Goal: Information Seeking & Learning: Learn about a topic

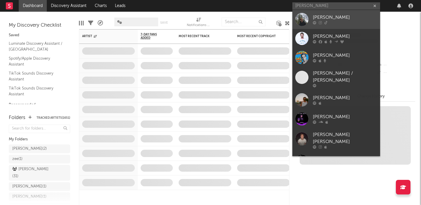
type input "[PERSON_NAME]"
click at [348, 17] on div "[PERSON_NAME]" at bounding box center [345, 17] width 64 height 7
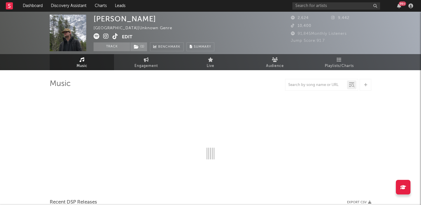
select select "6m"
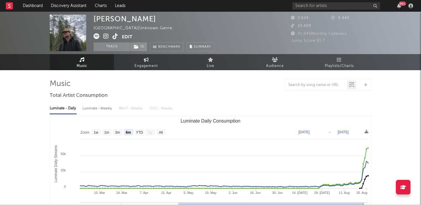
click at [103, 115] on div "Luminate - Daily Luminate - Weekly BMAT - Weekly OCC - Weekly Zoom 1w 1m 3m 6m …" at bounding box center [210, 167] width 321 height 134
click at [101, 110] on div "Luminate - Weekly" at bounding box center [97, 108] width 31 height 10
select select "6m"
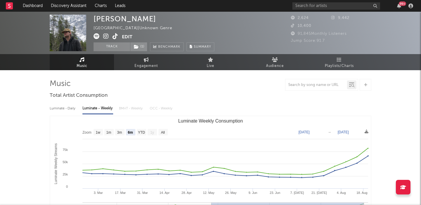
click at [68, 109] on div "Luminate - Daily" at bounding box center [63, 108] width 27 height 10
select select "6m"
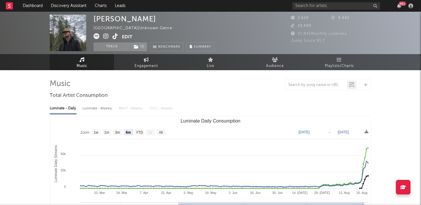
click at [115, 37] on icon at bounding box center [115, 36] width 6 height 6
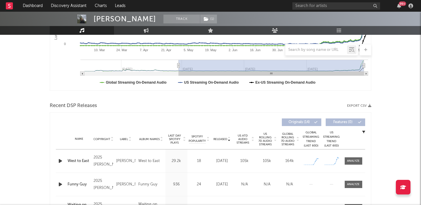
scroll to position [177, 0]
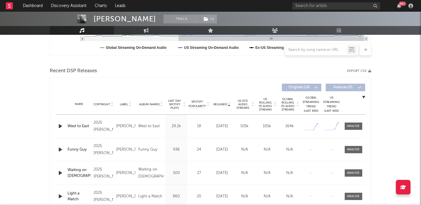
click at [266, 105] on span "US Rolling 7D Audio Streams" at bounding box center [265, 104] width 16 height 14
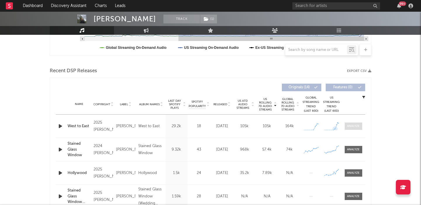
click at [353, 126] on div at bounding box center [353, 126] width 13 height 4
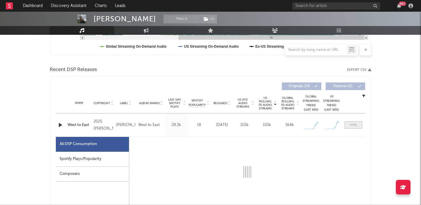
scroll to position [262, 0]
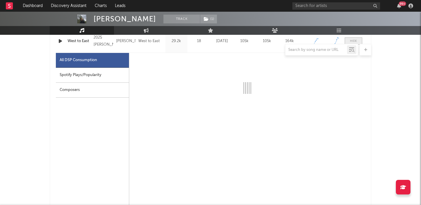
select select "1w"
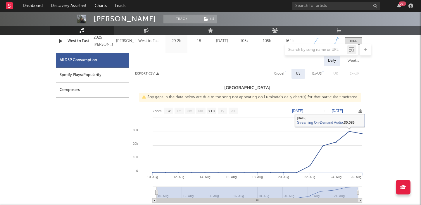
click at [280, 70] on div "Global" at bounding box center [278, 74] width 19 height 10
select select "1w"
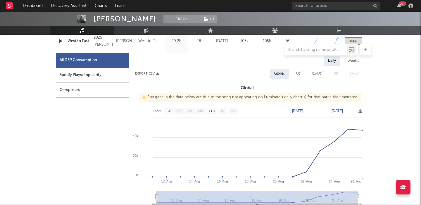
click at [355, 63] on div "Weekly" at bounding box center [353, 61] width 20 height 10
select select "1w"
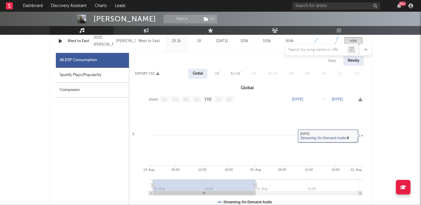
click at [331, 60] on div "Daily" at bounding box center [331, 61] width 17 height 10
select select "1w"
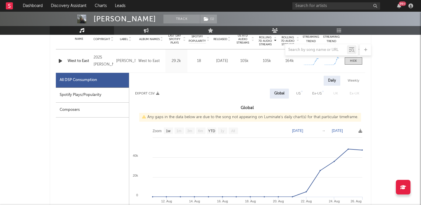
scroll to position [213, 0]
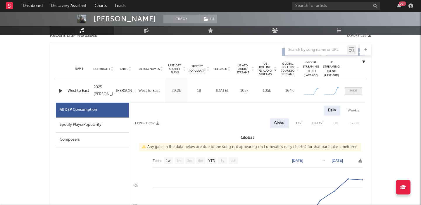
click at [357, 89] on span at bounding box center [353, 90] width 18 height 7
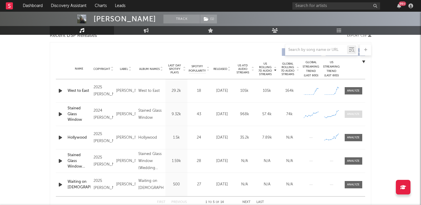
click at [349, 114] on div at bounding box center [353, 114] width 13 height 4
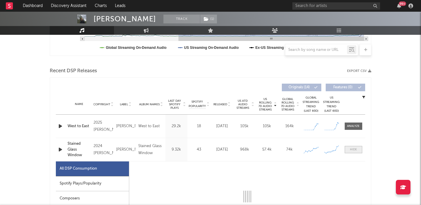
select select "6m"
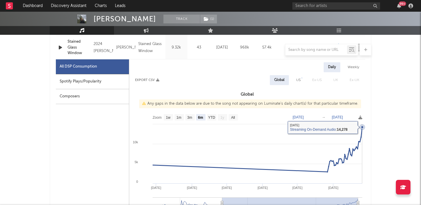
scroll to position [257, 0]
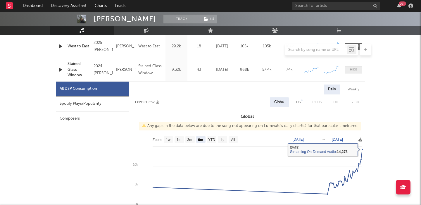
click at [348, 72] on span at bounding box center [353, 69] width 18 height 7
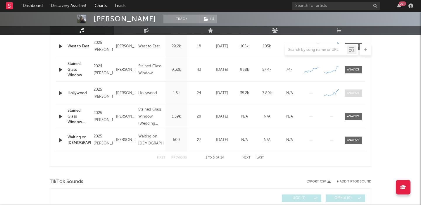
click at [355, 94] on div at bounding box center [353, 93] width 13 height 4
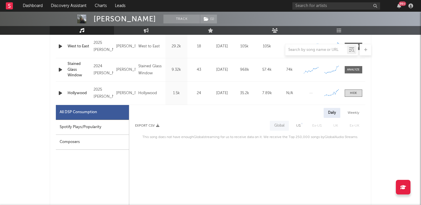
click at [299, 128] on div "US" at bounding box center [298, 125] width 4 height 7
select select "1w"
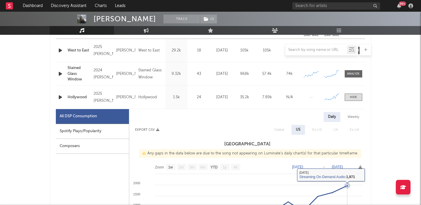
scroll to position [251, 0]
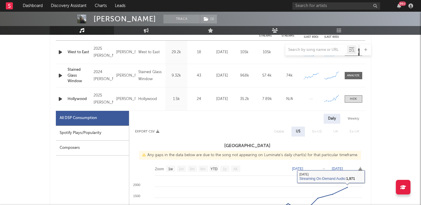
click at [359, 93] on div "Name Hollywood Copyright 2025 Luke Rob Label Luke Rob Album Names Hollywood Com…" at bounding box center [210, 98] width 309 height 23
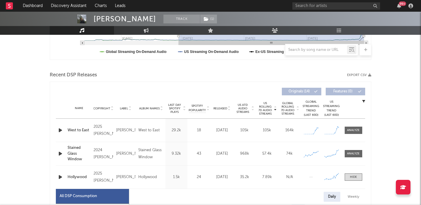
scroll to position [171, 0]
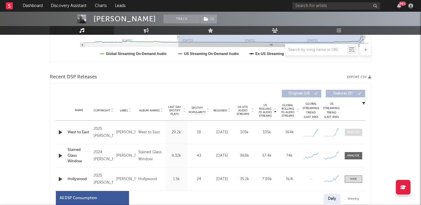
click at [353, 132] on div at bounding box center [353, 132] width 13 height 4
select select "1w"
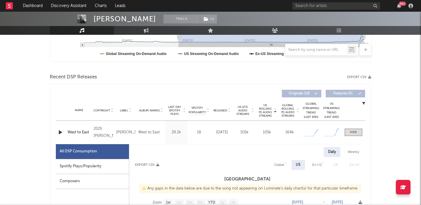
scroll to position [203, 0]
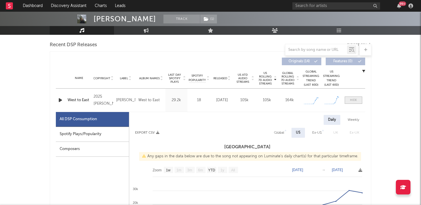
click at [350, 100] on div at bounding box center [353, 100] width 7 height 4
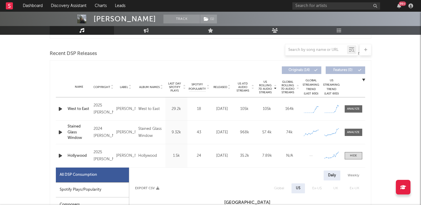
scroll to position [197, 0]
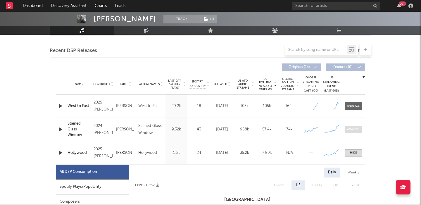
click at [354, 126] on span at bounding box center [353, 129] width 18 height 7
select select "6m"
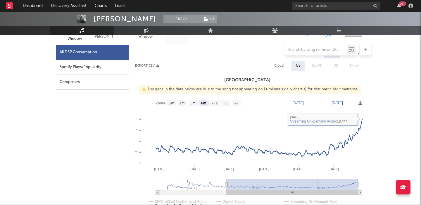
scroll to position [275, 0]
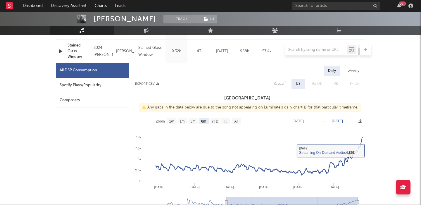
click at [280, 81] on div "Global" at bounding box center [279, 83] width 10 height 7
select select "6m"
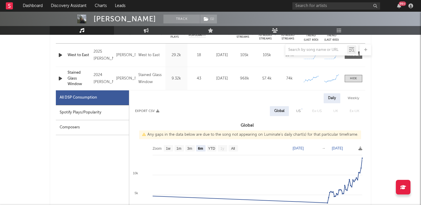
scroll to position [244, 0]
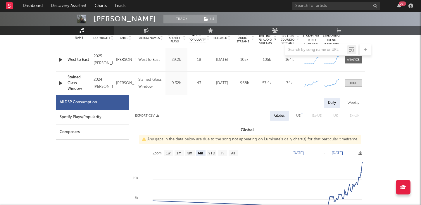
click at [353, 82] on div at bounding box center [353, 83] width 7 height 4
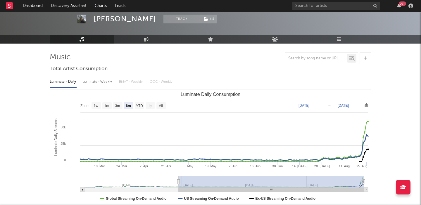
scroll to position [25, 0]
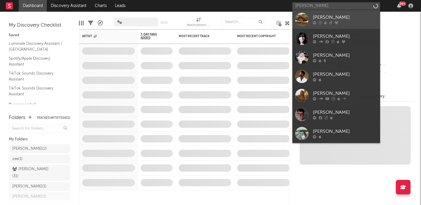
type input "emma andersen"
click at [340, 15] on div "[PERSON_NAME]" at bounding box center [345, 17] width 64 height 7
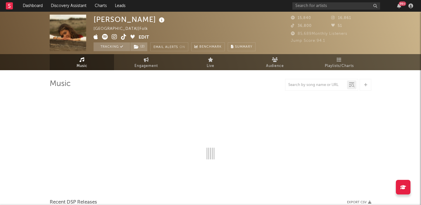
select select "6m"
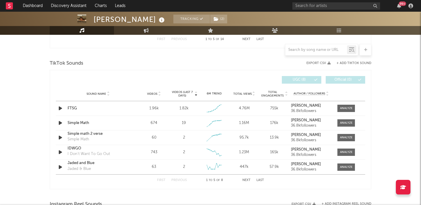
scroll to position [379, 0]
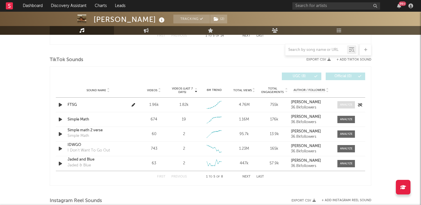
click at [348, 102] on span at bounding box center [346, 104] width 18 height 7
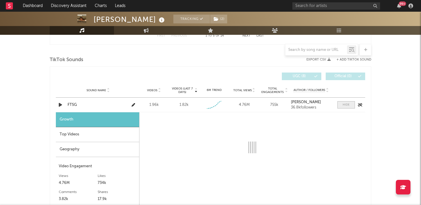
select select "1w"
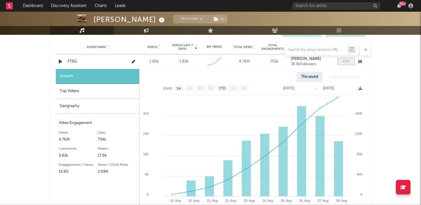
scroll to position [429, 0]
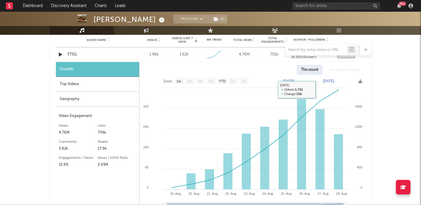
click at [108, 87] on div "Top Videos" at bounding box center [97, 84] width 83 height 15
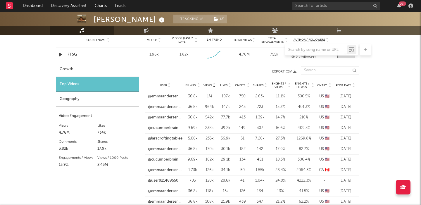
click at [105, 72] on div "Growth" at bounding box center [97, 69] width 83 height 15
select select "1w"
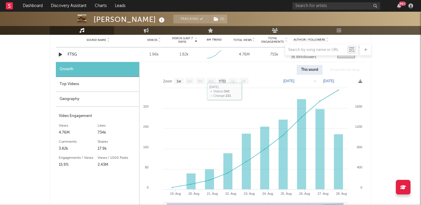
click at [76, 55] on div at bounding box center [210, 50] width 321 height 12
click at [69, 53] on div at bounding box center [210, 50] width 321 height 12
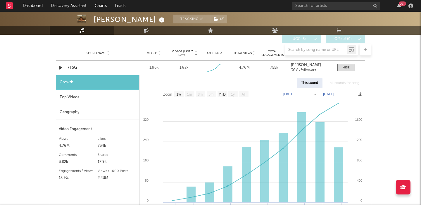
scroll to position [410, 0]
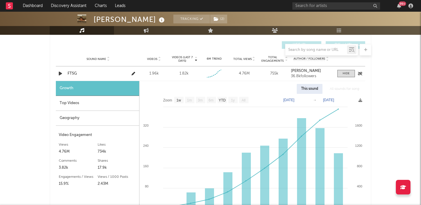
click at [73, 75] on div "FTSG" at bounding box center [97, 74] width 61 height 6
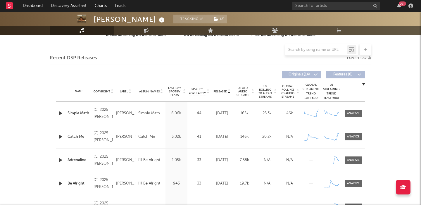
scroll to position [171, 0]
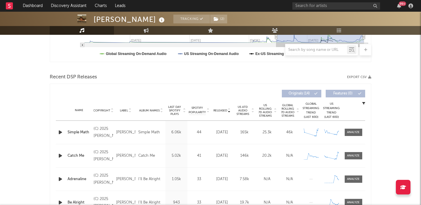
click at [266, 110] on span "US Rolling 7D Audio Streams" at bounding box center [265, 110] width 16 height 14
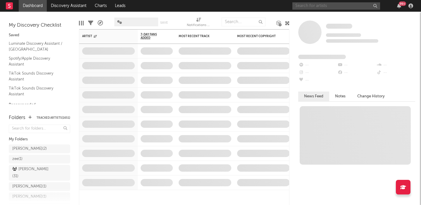
click at [338, 6] on input "text" at bounding box center [336, 5] width 88 height 7
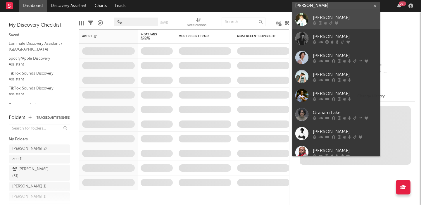
type input "[PERSON_NAME]"
click at [351, 20] on div "[PERSON_NAME]" at bounding box center [345, 17] width 64 height 7
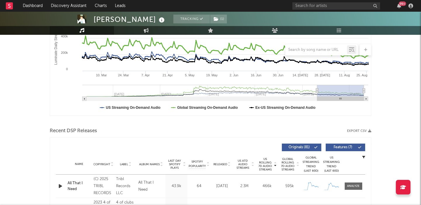
scroll to position [66, 0]
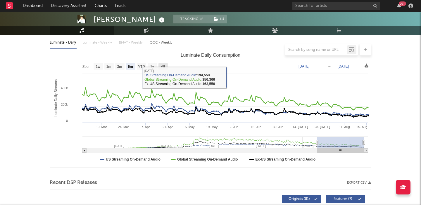
click at [162, 65] on text "All" at bounding box center [163, 67] width 4 height 4
select select "All"
type input "[DATE]"
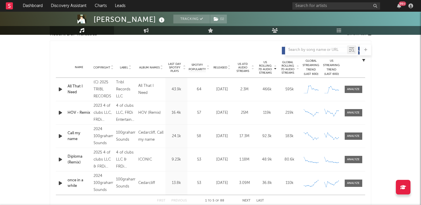
scroll to position [212, 0]
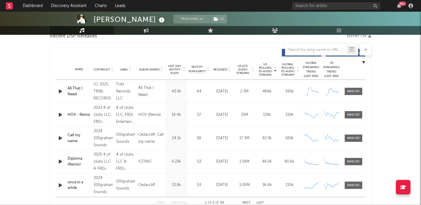
click at [269, 69] on span "US Rolling 7D Audio Streams" at bounding box center [265, 70] width 16 height 14
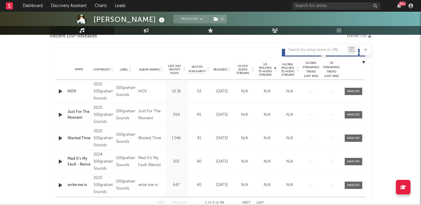
click at [264, 67] on span "US Rolling 7D Audio Streams" at bounding box center [265, 70] width 16 height 14
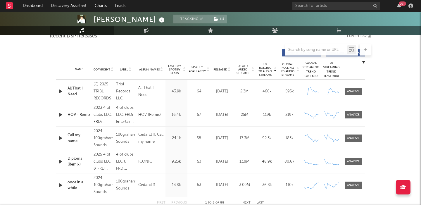
click at [243, 67] on span "US ATD Audio Streams" at bounding box center [243, 69] width 16 height 11
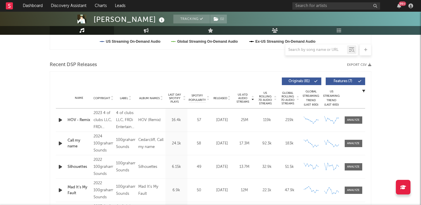
scroll to position [185, 0]
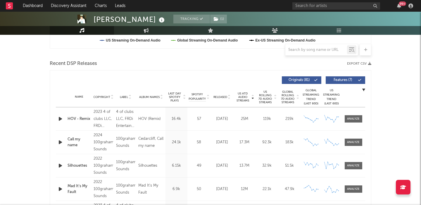
click at [268, 97] on span "US Rolling 7D Audio Streams" at bounding box center [265, 97] width 16 height 14
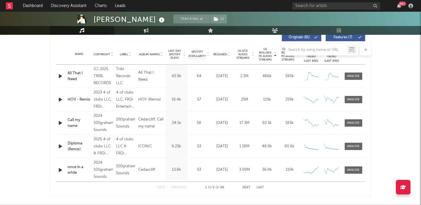
scroll to position [230, 0]
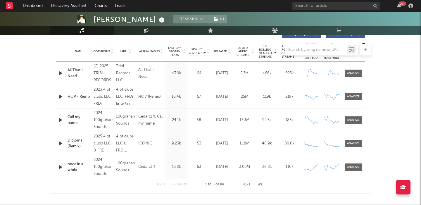
click at [247, 185] on button "Next" at bounding box center [246, 184] width 8 height 3
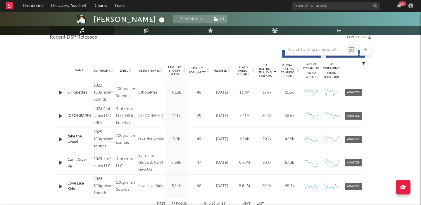
scroll to position [206, 0]
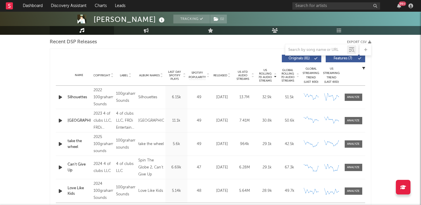
click at [339, 61] on button "Features ( 7 )" at bounding box center [344, 59] width 39 height 8
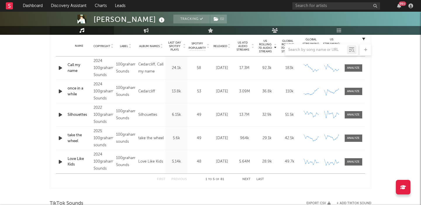
scroll to position [238, 0]
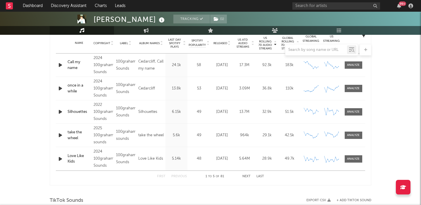
click at [249, 176] on button "Next" at bounding box center [246, 176] width 8 height 3
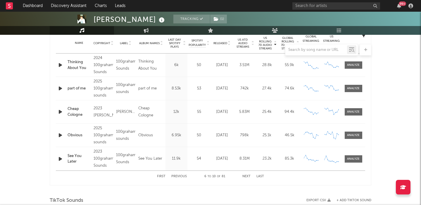
click at [249, 176] on button "Next" at bounding box center [246, 176] width 8 height 3
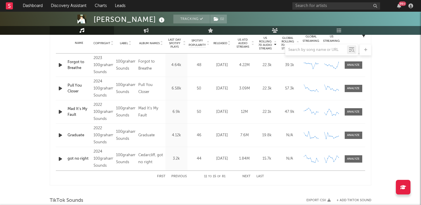
click at [249, 176] on button "Next" at bounding box center [246, 176] width 8 height 3
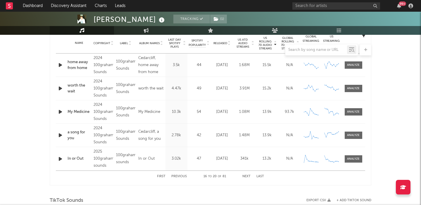
click at [249, 175] on button "Next" at bounding box center [246, 176] width 8 height 3
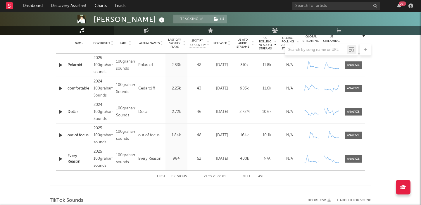
click at [249, 175] on button "Next" at bounding box center [246, 176] width 8 height 3
click at [181, 176] on button "Previous" at bounding box center [178, 176] width 15 height 3
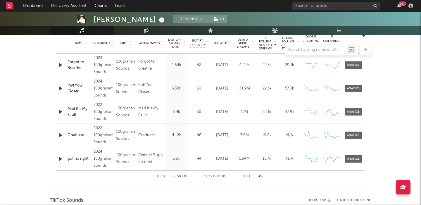
click at [181, 176] on button "Previous" at bounding box center [178, 176] width 15 height 3
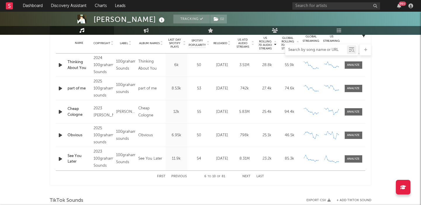
click at [312, 48] on input "text" at bounding box center [316, 50] width 62 height 5
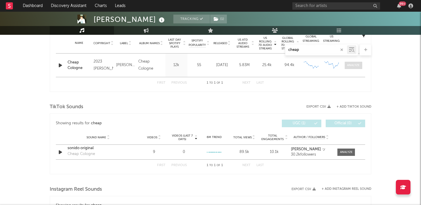
type input "cheap"
click at [354, 66] on div at bounding box center [353, 65] width 13 height 4
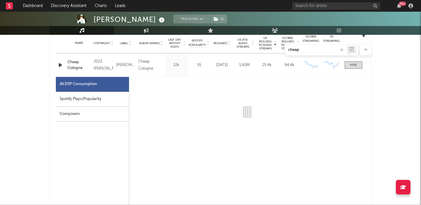
select select "6m"
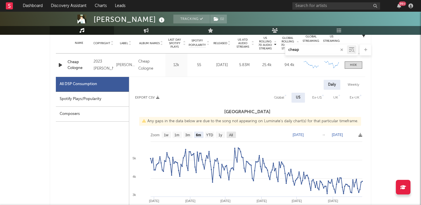
click at [232, 133] on text "All" at bounding box center [231, 135] width 4 height 4
select select "All"
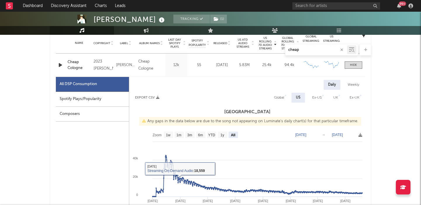
click at [280, 99] on div "Global" at bounding box center [279, 97] width 10 height 7
select select "All"
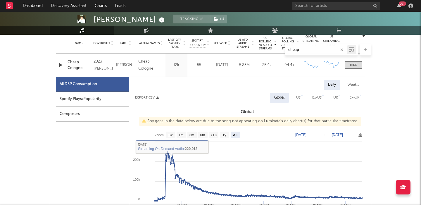
click at [302, 49] on input "cheap" at bounding box center [316, 50] width 62 height 5
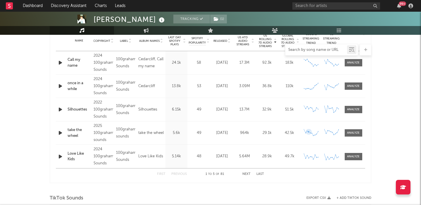
scroll to position [241, 0]
click at [246, 173] on button "Next" at bounding box center [246, 173] width 8 height 3
select select "6m"
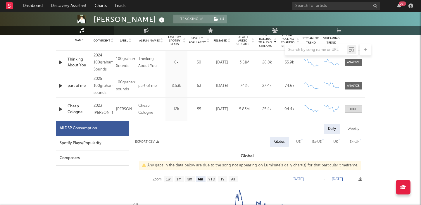
click at [219, 37] on div "Name Copyright Label Album Names Composer Names 7 Day Spotify Plays Last Day Sp…" at bounding box center [210, 40] width 309 height 20
click at [220, 39] on span "Released" at bounding box center [220, 41] width 14 height 4
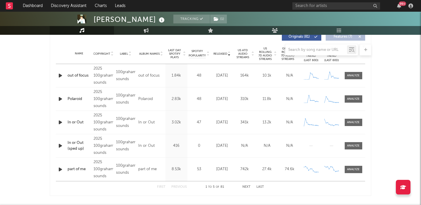
scroll to position [232, 0]
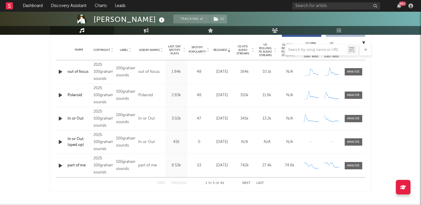
click at [246, 183] on button "Next" at bounding box center [246, 182] width 8 height 3
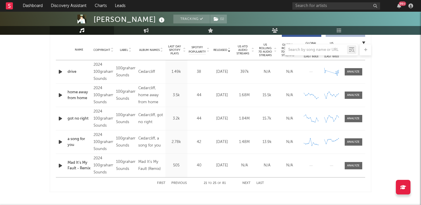
click at [246, 183] on button "Next" at bounding box center [246, 182] width 8 height 3
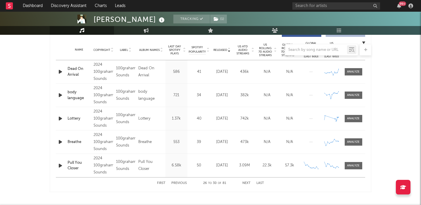
click at [246, 183] on button "Next" at bounding box center [246, 182] width 8 height 3
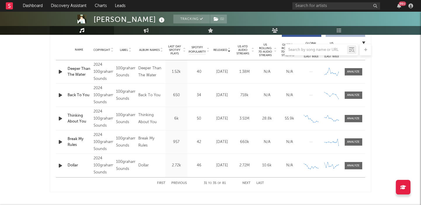
click at [246, 183] on button "Next" at bounding box center [246, 182] width 8 height 3
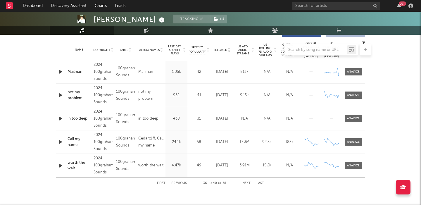
click at [246, 183] on button "Next" at bounding box center [246, 182] width 8 height 3
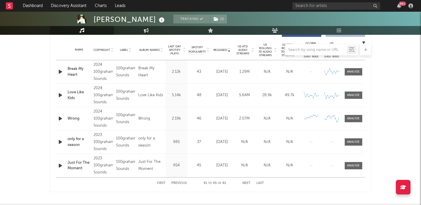
click at [246, 183] on button "Next" at bounding box center [246, 182] width 8 height 3
select select "6m"
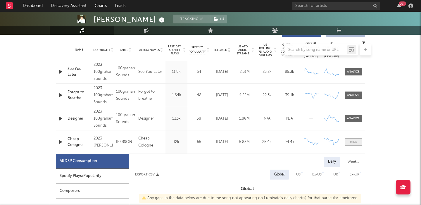
click at [350, 140] on div at bounding box center [353, 142] width 7 height 4
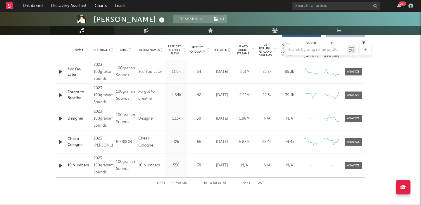
click at [243, 182] on button "Next" at bounding box center [246, 182] width 8 height 3
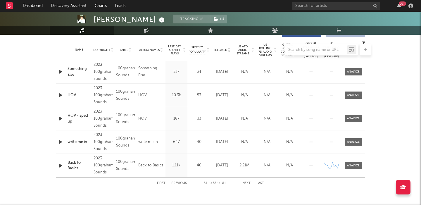
click at [243, 182] on button "Next" at bounding box center [246, 182] width 8 height 3
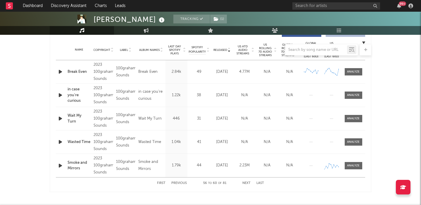
click at [180, 181] on button "Previous" at bounding box center [178, 182] width 15 height 3
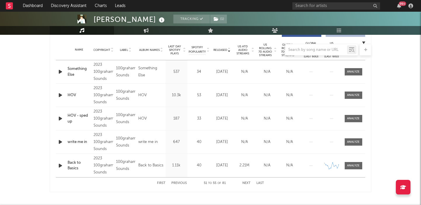
click at [180, 181] on button "Previous" at bounding box center [178, 182] width 15 height 3
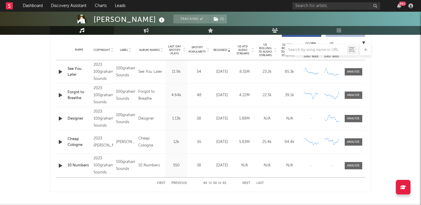
click at [181, 183] on button "Previous" at bounding box center [178, 182] width 15 height 3
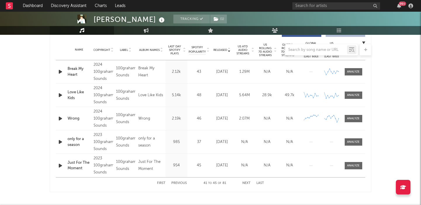
click at [180, 183] on button "Previous" at bounding box center [178, 182] width 15 height 3
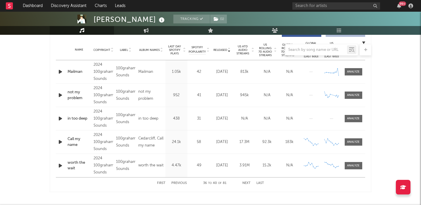
click at [178, 181] on button "Previous" at bounding box center [178, 182] width 15 height 3
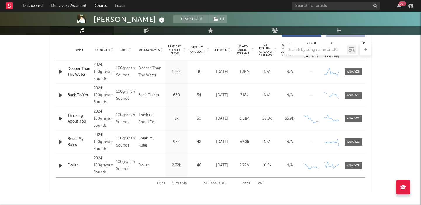
scroll to position [0, 0]
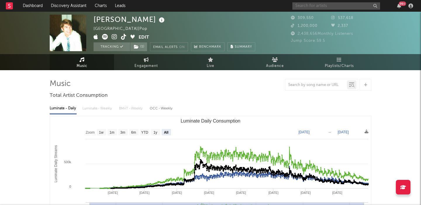
click at [301, 9] on input "text" at bounding box center [336, 5] width 88 height 7
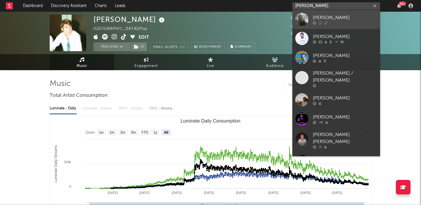
type input "[PERSON_NAME]"
click at [329, 18] on div "[PERSON_NAME]" at bounding box center [345, 17] width 64 height 7
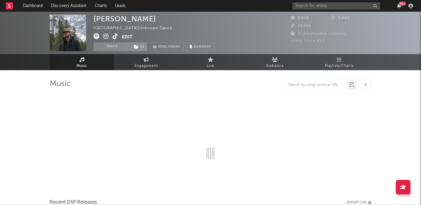
select select "6m"
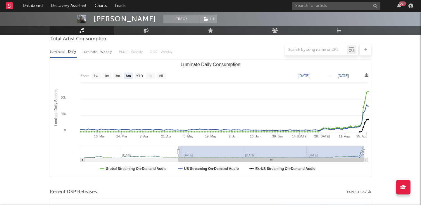
scroll to position [157, 0]
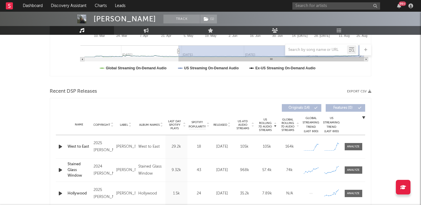
click at [362, 146] on div at bounding box center [352, 146] width 23 height 7
click at [356, 144] on div at bounding box center [353, 146] width 13 height 4
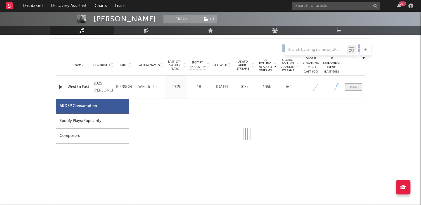
select select "1w"
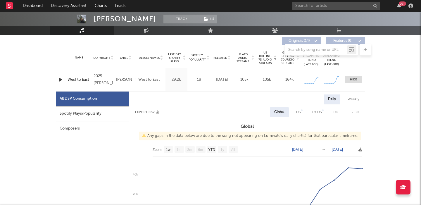
click at [96, 111] on div "Spotify Plays/Popularity" at bounding box center [92, 113] width 73 height 15
select select "1w"
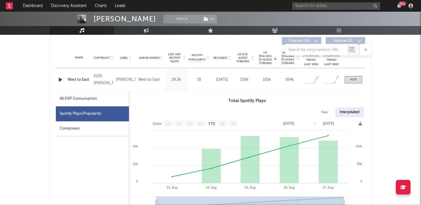
scroll to position [243, 0]
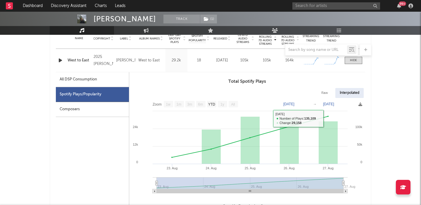
click at [325, 93] on div "Raw" at bounding box center [324, 93] width 15 height 10
select select "1w"
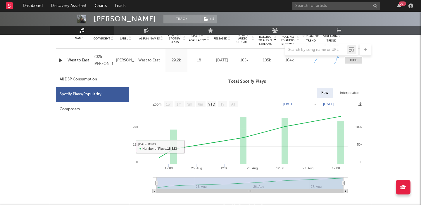
click at [109, 81] on div "All DSP Consumption" at bounding box center [92, 79] width 73 height 15
select select "1w"
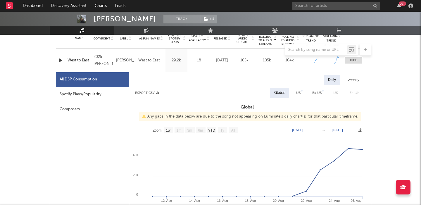
click at [103, 99] on div "Spotify Plays/Popularity" at bounding box center [92, 94] width 73 height 15
select select "1w"
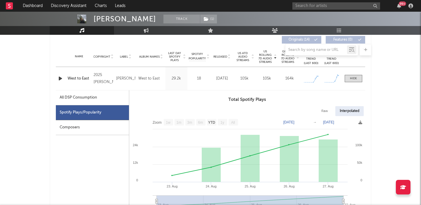
scroll to position [219, 0]
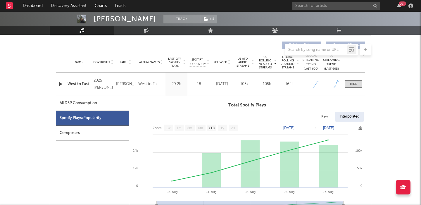
click at [89, 101] on div "All DSP Consumption" at bounding box center [78, 103] width 37 height 7
select select "1w"
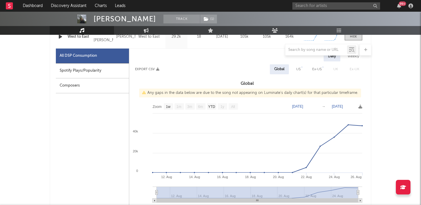
scroll to position [255, 0]
